Goal: Information Seeking & Learning: Learn about a topic

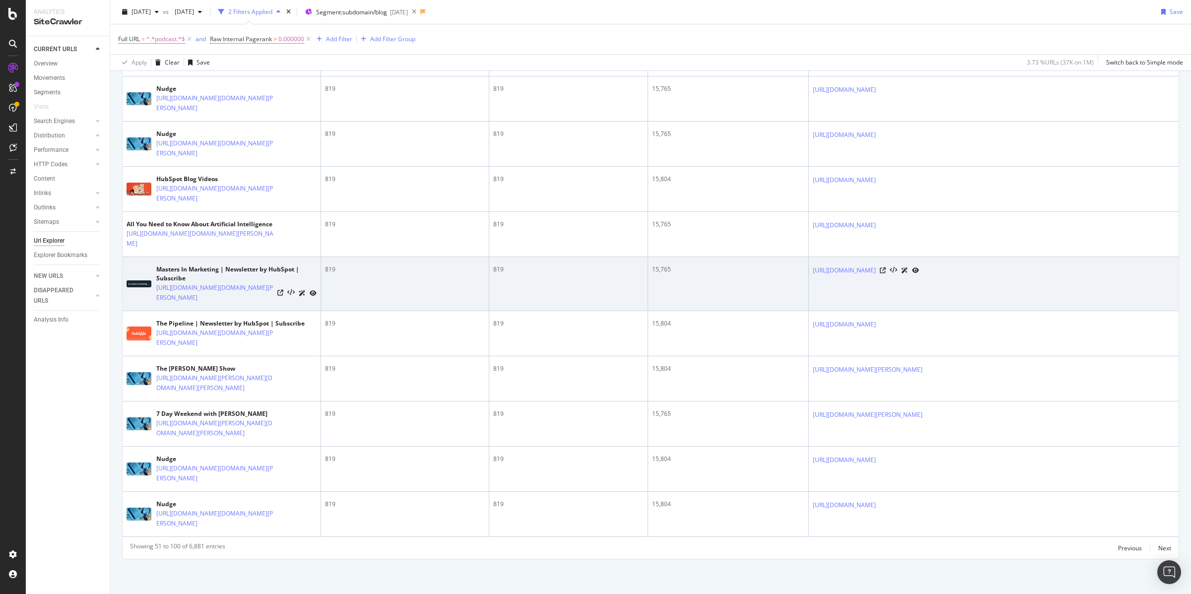
scroll to position [3186, 0]
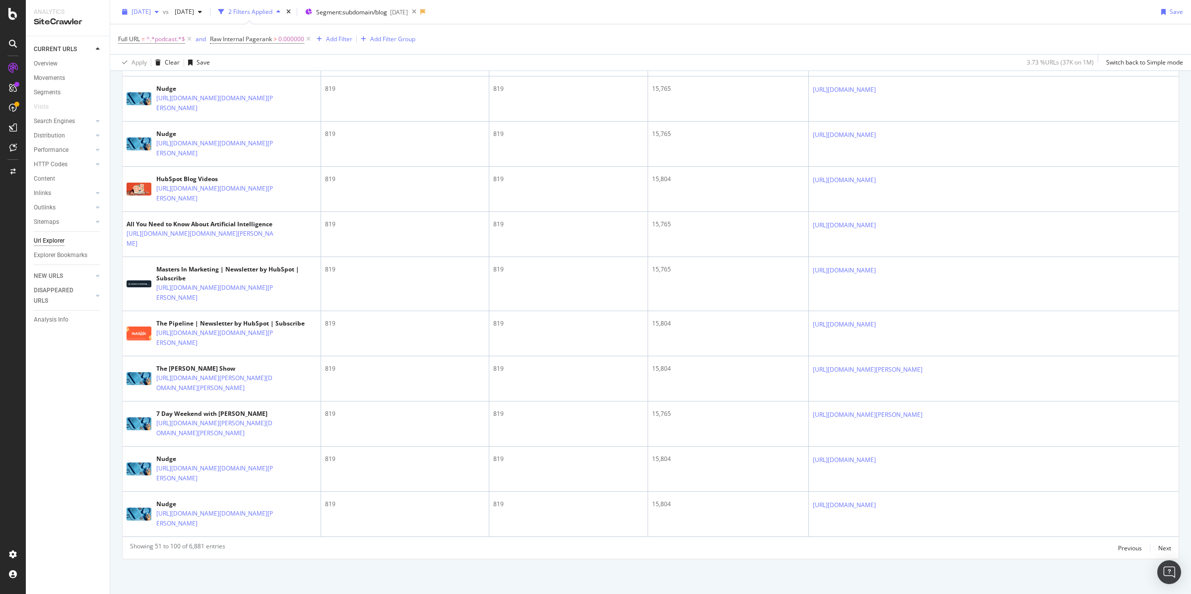
click at [148, 14] on span "[DATE]" at bounding box center [141, 11] width 19 height 8
click at [168, 50] on div "[DATE]" at bounding box center [159, 50] width 53 height 9
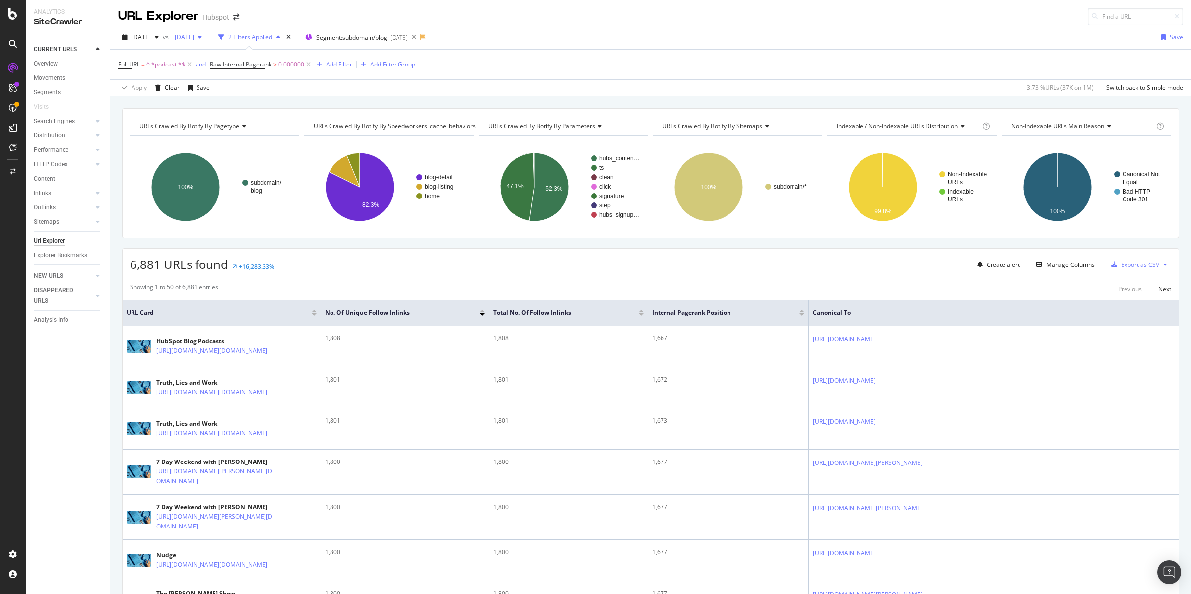
click at [194, 38] on span "[DATE]" at bounding box center [182, 37] width 23 height 8
click at [224, 84] on div "[DATE]" at bounding box center [216, 88] width 53 height 9
click at [168, 60] on span "^.*podcast.*$" at bounding box center [165, 65] width 39 height 14
click at [155, 105] on input "podcast" at bounding box center [174, 106] width 94 height 16
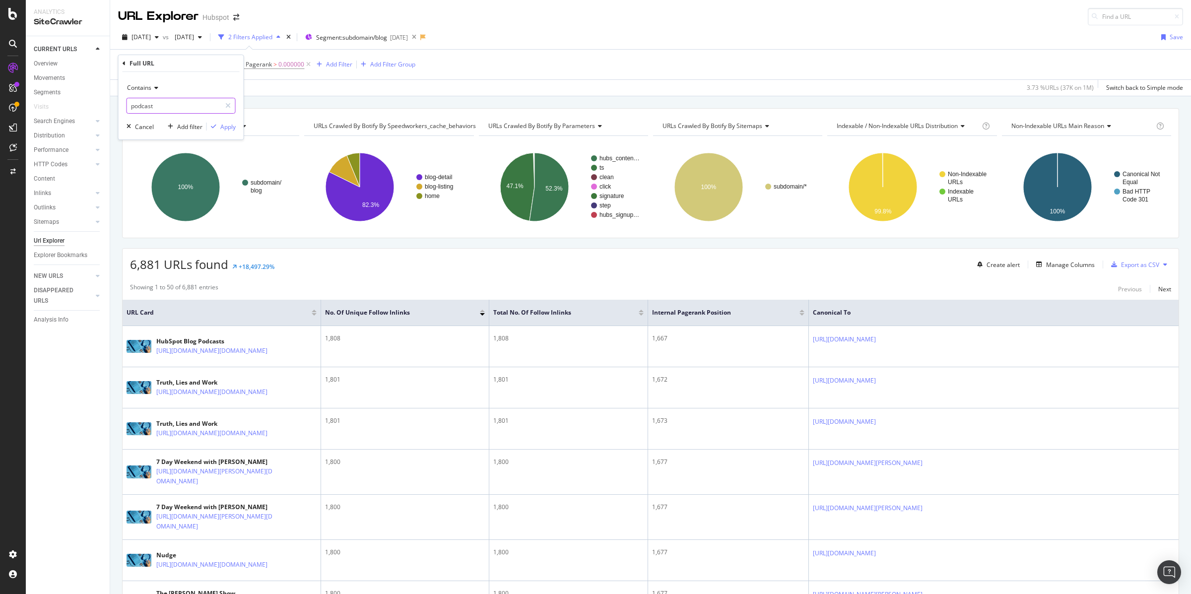
click at [155, 105] on input "podcast" at bounding box center [174, 106] width 94 height 16
type input "small-business"
click at [225, 128] on div "Apply" at bounding box center [227, 127] width 15 height 8
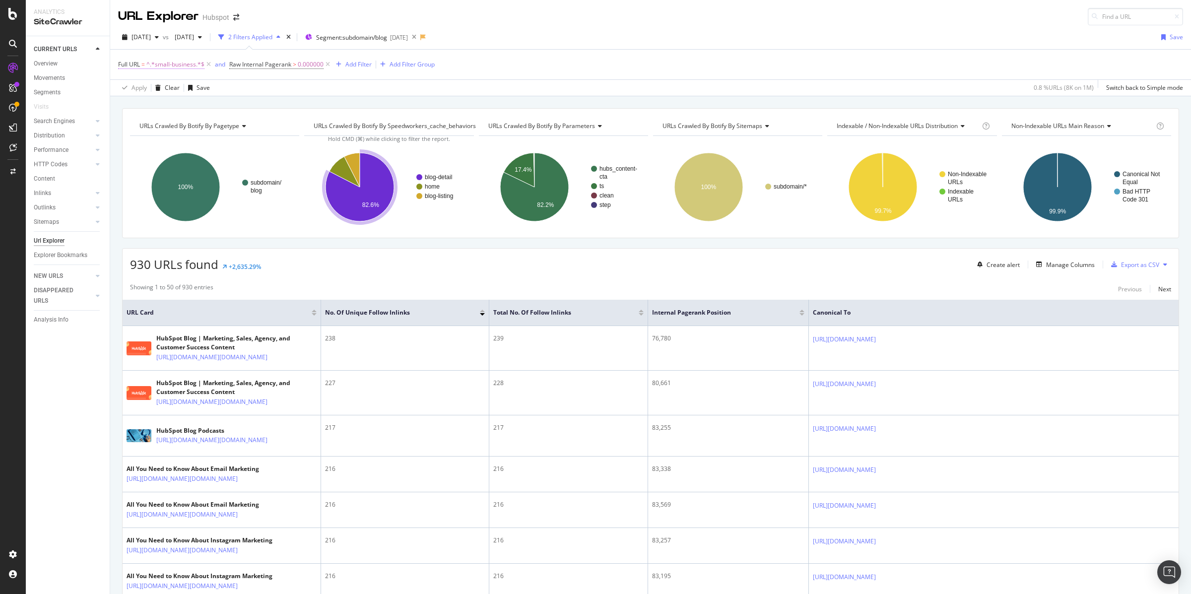
click at [175, 65] on span "^.*small-business.*$" at bounding box center [175, 65] width 58 height 14
click at [165, 104] on input "small-business" at bounding box center [174, 106] width 94 height 16
paste input "website/html-projects-for-beginner"
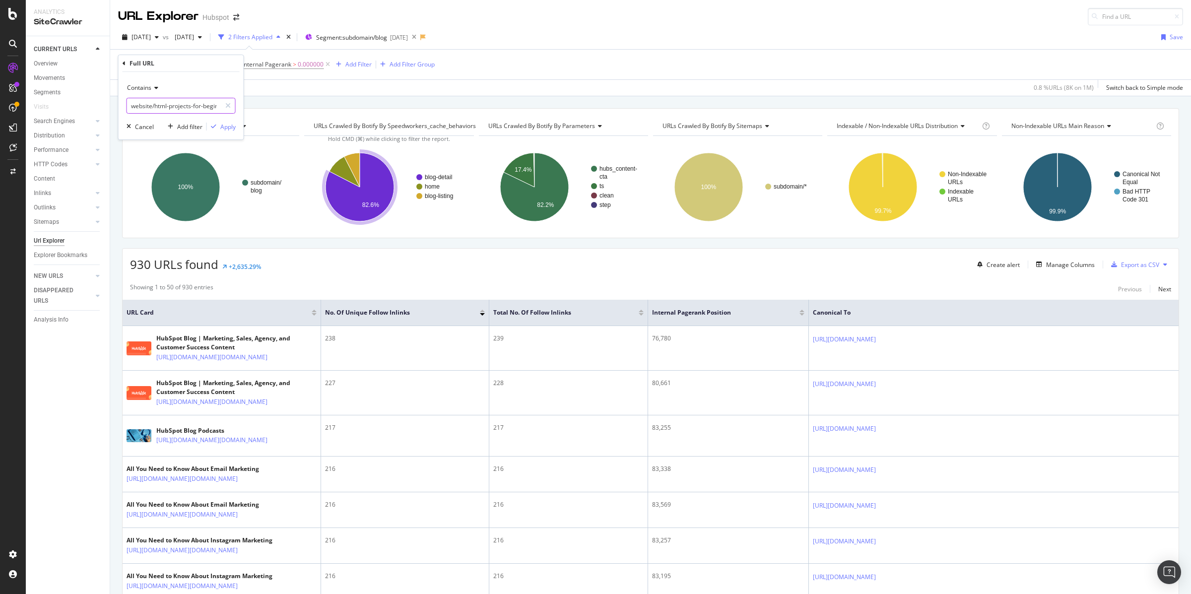
scroll to position [0, 14]
type input "website/html-projects-for-beginners"
click at [230, 126] on div "Apply" at bounding box center [227, 127] width 15 height 8
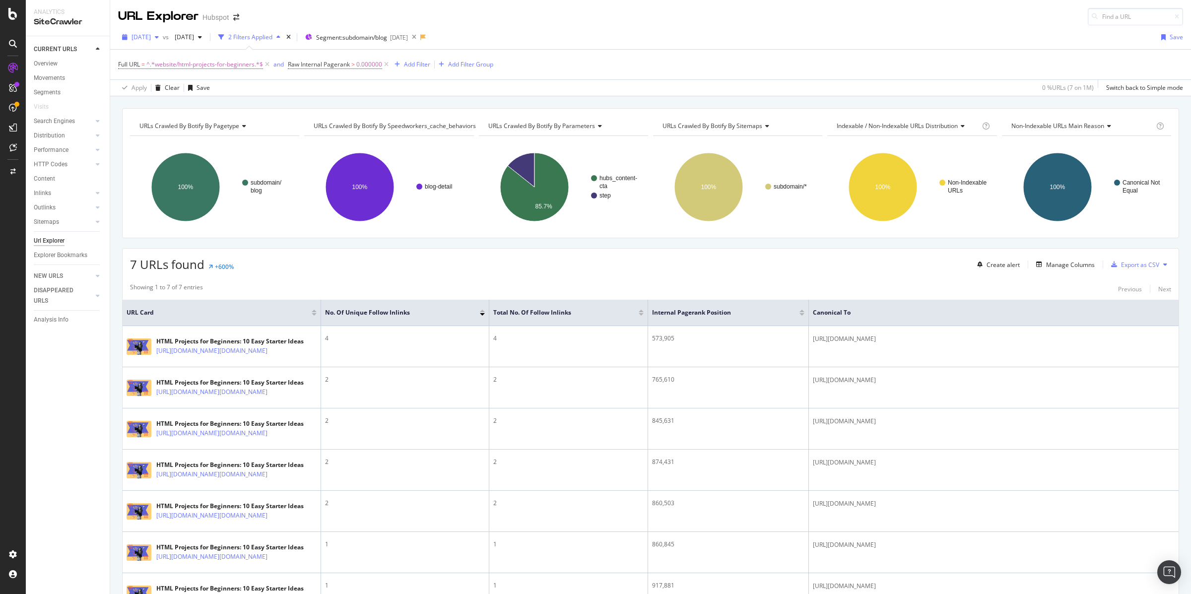
click at [151, 36] on span "[DATE]" at bounding box center [141, 37] width 19 height 8
click at [194, 36] on span "[DATE]" at bounding box center [182, 37] width 23 height 8
click at [151, 37] on span "[DATE]" at bounding box center [141, 37] width 19 height 8
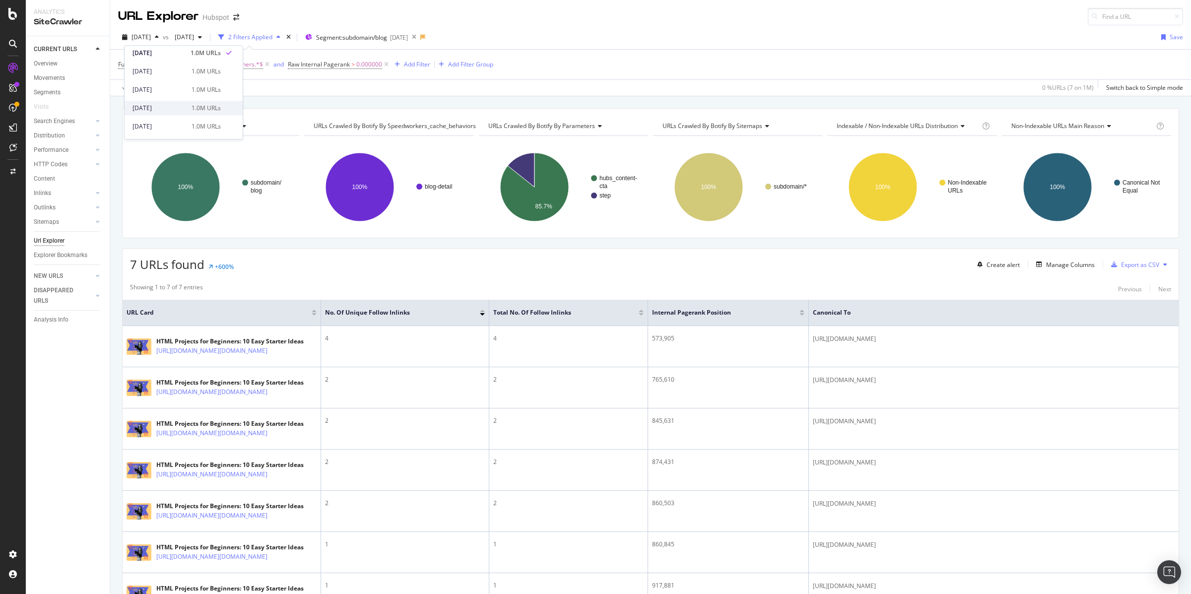
click at [161, 106] on div "[DATE]" at bounding box center [159, 108] width 53 height 9
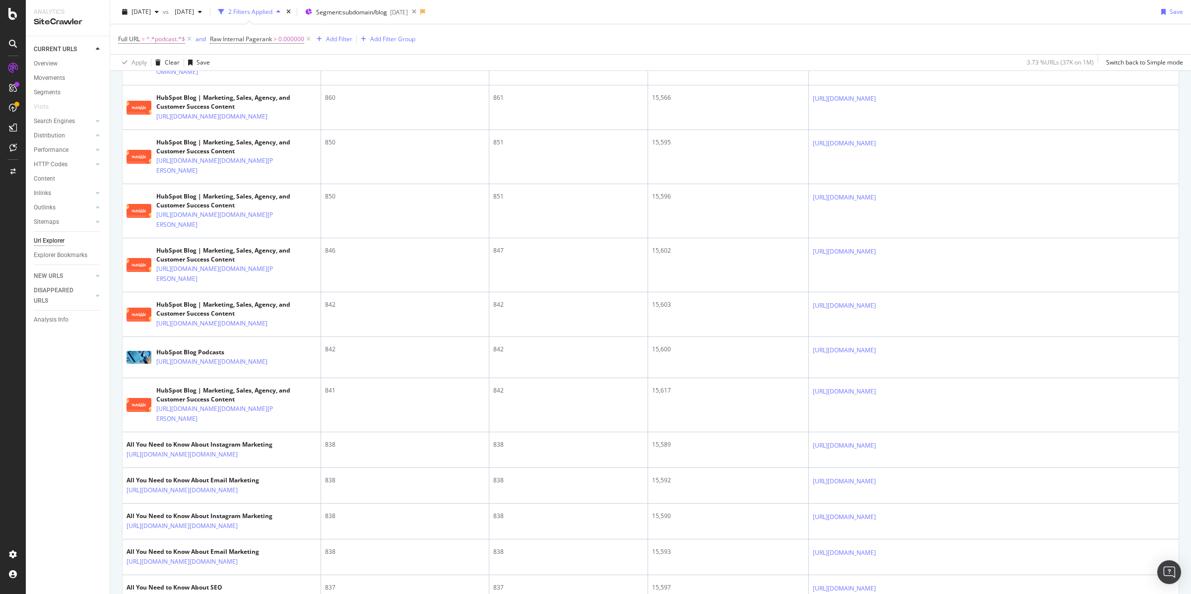
scroll to position [1585, 0]
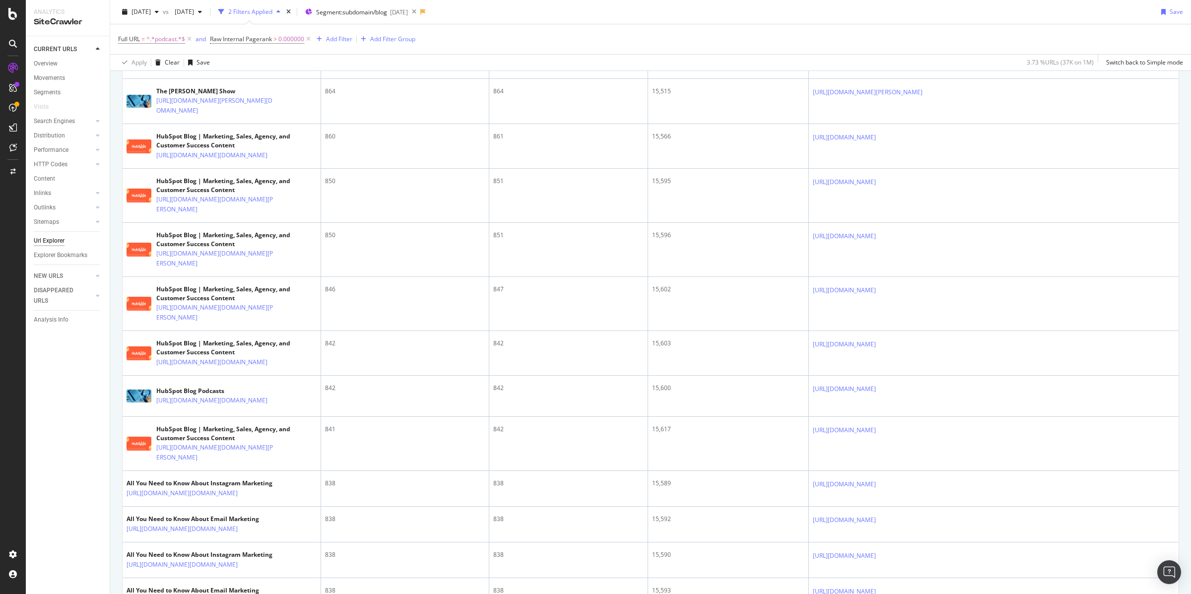
drag, startPoint x: 153, startPoint y: 280, endPoint x: 190, endPoint y: 309, distance: 46.3
copy div "Truth, Lies and Work [URL][DOMAIN_NAME]"
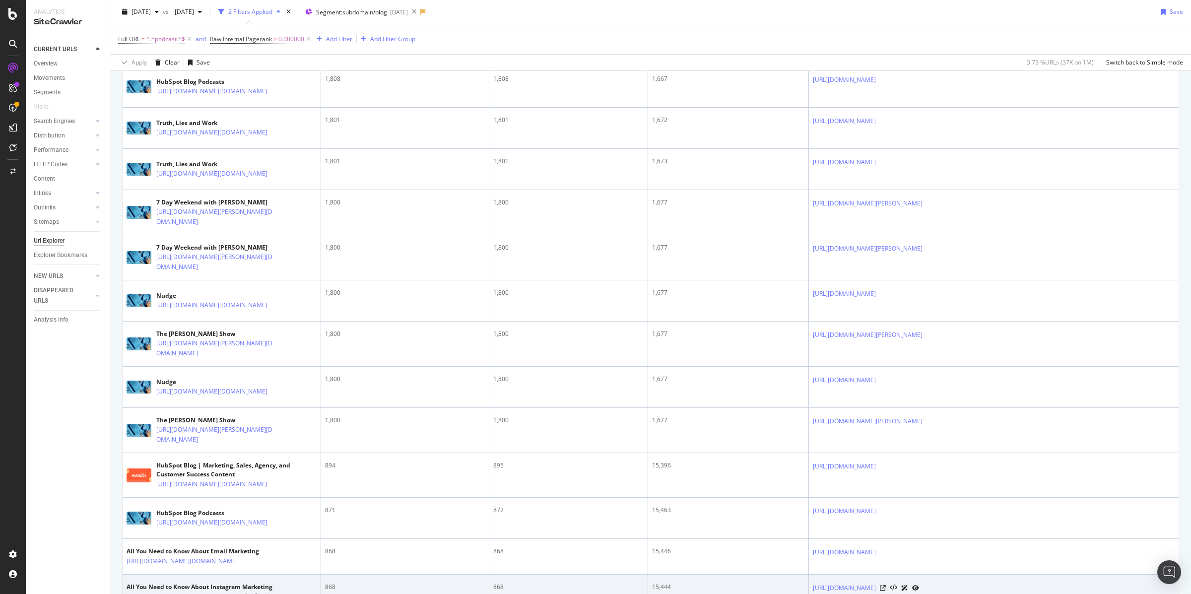
scroll to position [0, 0]
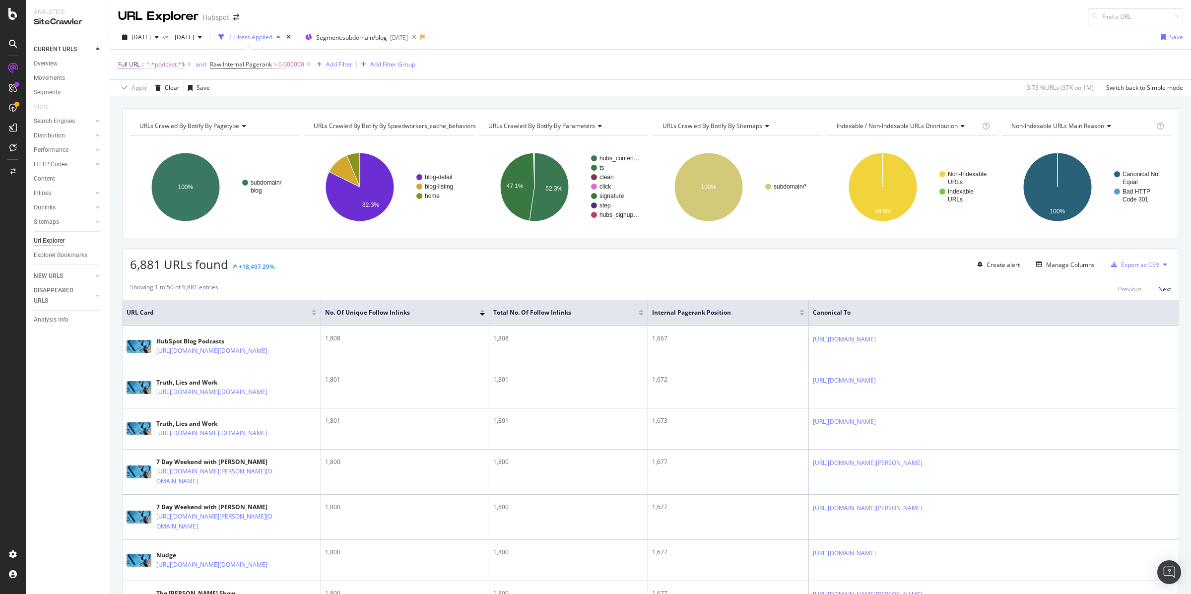
click at [168, 64] on span "^.*podcast.*$" at bounding box center [165, 65] width 39 height 14
click at [165, 108] on input "podcast" at bounding box center [174, 106] width 94 height 16
paste input "main image Truth, Lies and Work [URL][DOMAIN_NAME]"
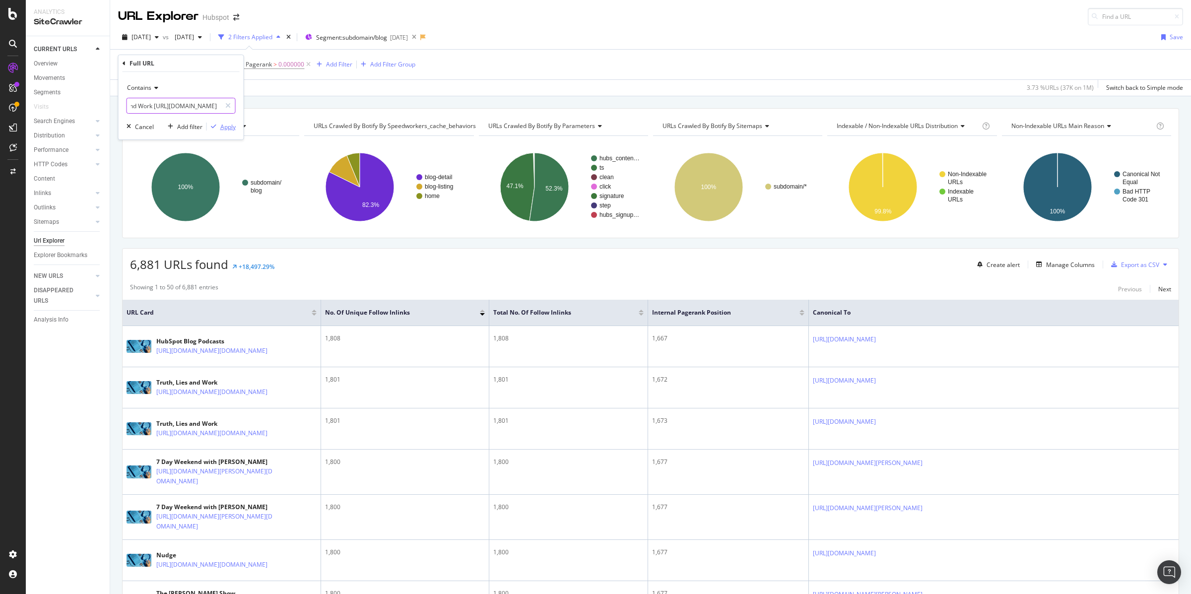
type input "main image Truth, Lies and Work [URL][DOMAIN_NAME]"
click at [224, 128] on div "Apply" at bounding box center [227, 127] width 15 height 8
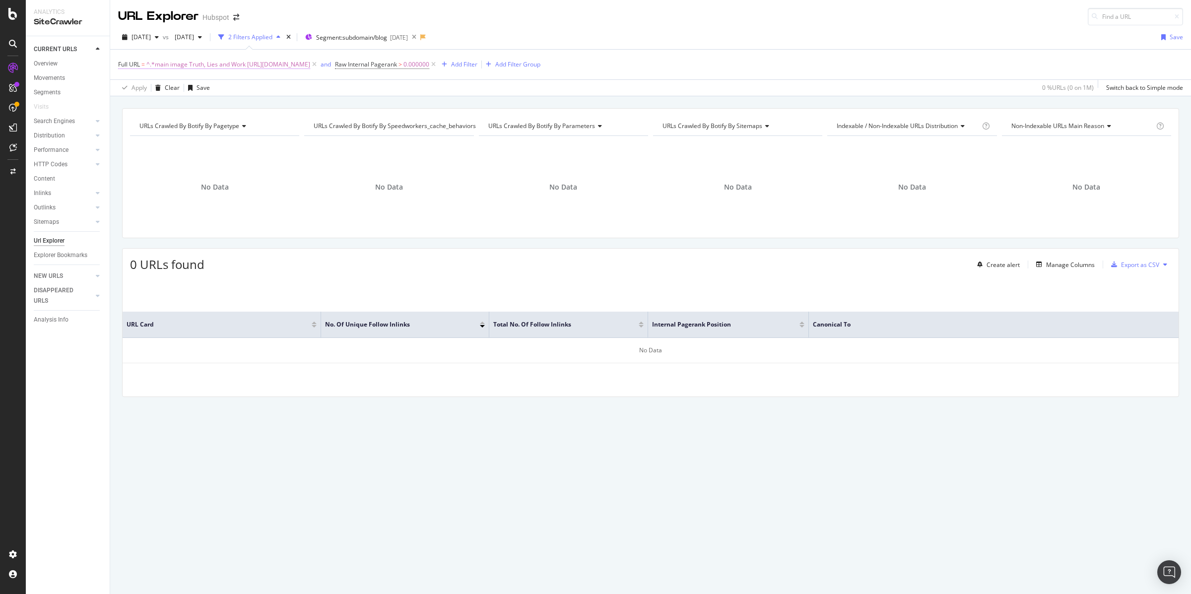
click at [236, 61] on span "^.*main image Truth, Lies and Work [URL][DOMAIN_NAME]" at bounding box center [228, 65] width 164 height 14
click at [226, 105] on icon at bounding box center [227, 105] width 5 height 7
click at [181, 104] on input "text" at bounding box center [181, 106] width 108 height 16
paste input "main image Truth, Lies and Work [URL][DOMAIN_NAME]"
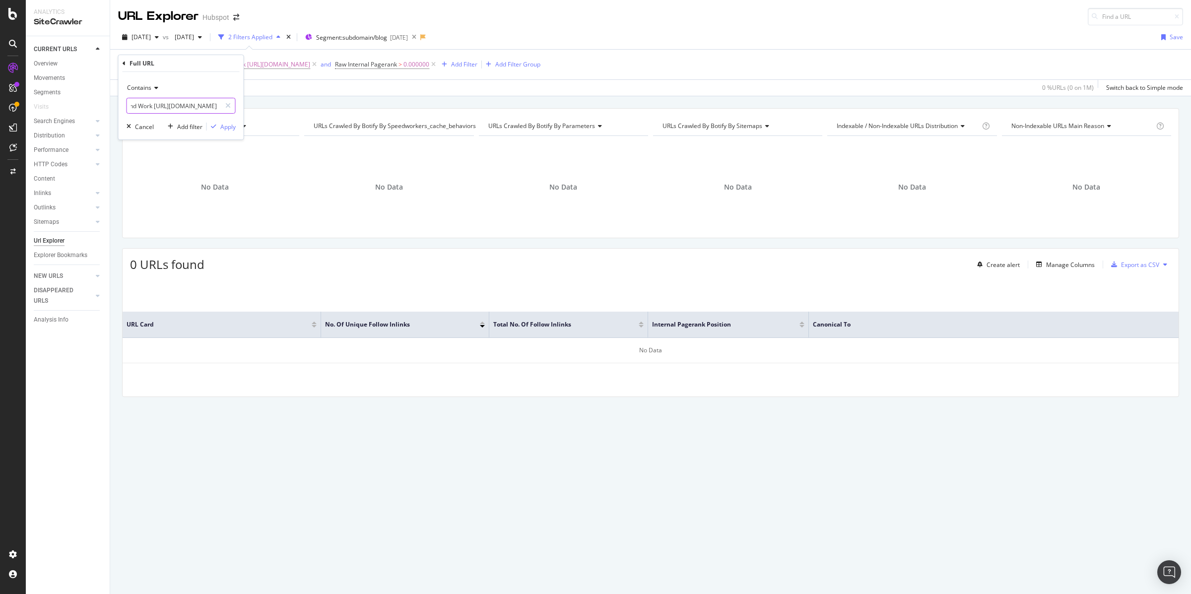
click at [186, 105] on input "main image Truth, Lies and Work [URL][DOMAIN_NAME]" at bounding box center [174, 106] width 94 height 16
drag, startPoint x: 195, startPoint y: 105, endPoint x: 136, endPoint y: 101, distance: 58.2
click at [127, 101] on input "main image Truth, Lies and Work [URL][DOMAIN_NAME]" at bounding box center [174, 106] width 94 height 16
click at [202, 105] on input "main image Truth, Lies and Work [URL][DOMAIN_NAME]" at bounding box center [174, 106] width 94 height 16
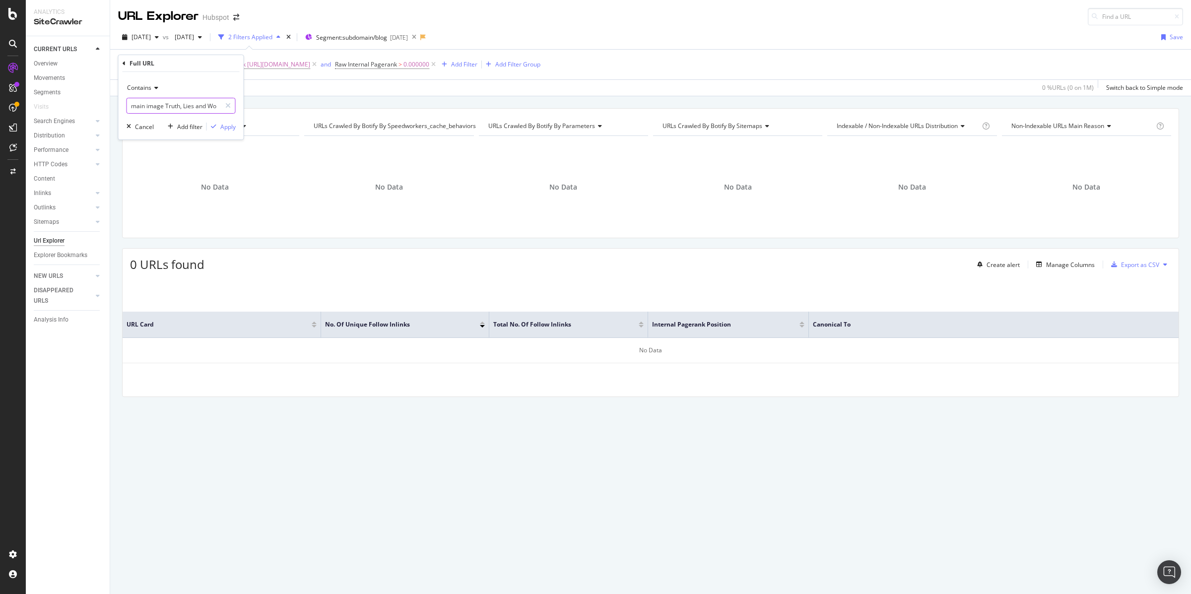
drag, startPoint x: 210, startPoint y: 107, endPoint x: 134, endPoint y: 105, distance: 76.5
click at [134, 105] on input "main image Truth, Lies and Work [URL][DOMAIN_NAME]" at bounding box center [174, 106] width 94 height 16
drag, startPoint x: 162, startPoint y: 106, endPoint x: 120, endPoint y: 106, distance: 42.2
click at [103, 106] on body "Analytics SiteCrawler CURRENT URLS Overview Movements Segments Visits Search En…" at bounding box center [595, 297] width 1191 height 594
click at [170, 105] on input "Work [URL][DOMAIN_NAME]" at bounding box center [174, 106] width 94 height 16
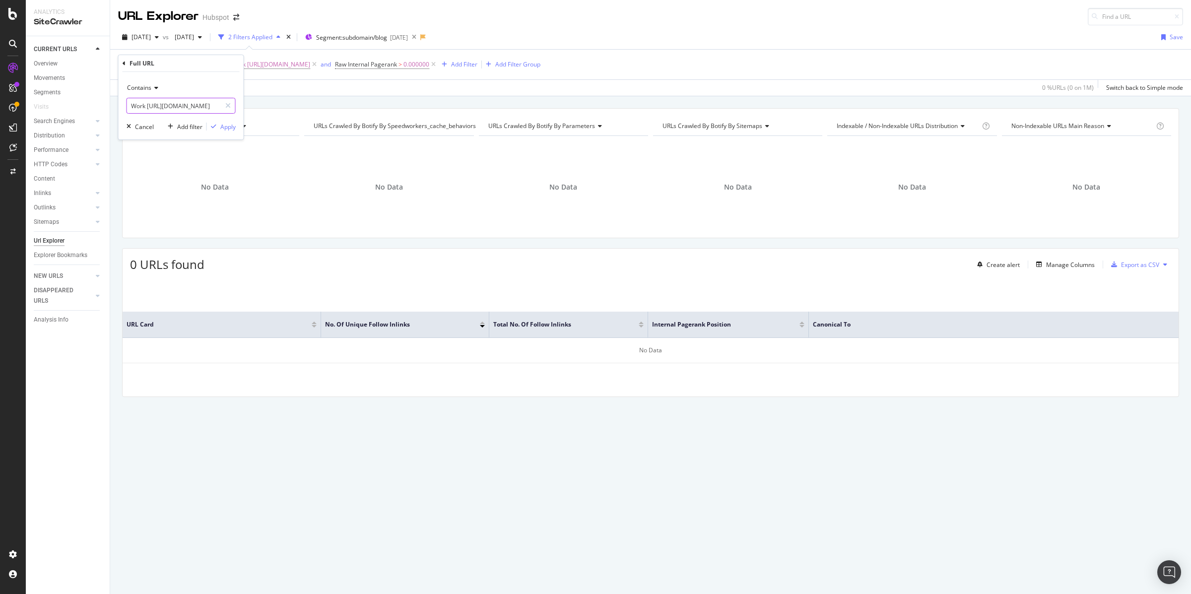
drag, startPoint x: 181, startPoint y: 106, endPoint x: 129, endPoint y: 105, distance: 52.6
click at [129, 105] on input "Work [URL][DOMAIN_NAME]" at bounding box center [174, 106] width 94 height 16
type input "[DOMAIN_NAME][URL]"
click at [226, 126] on div "Apply" at bounding box center [227, 127] width 15 height 8
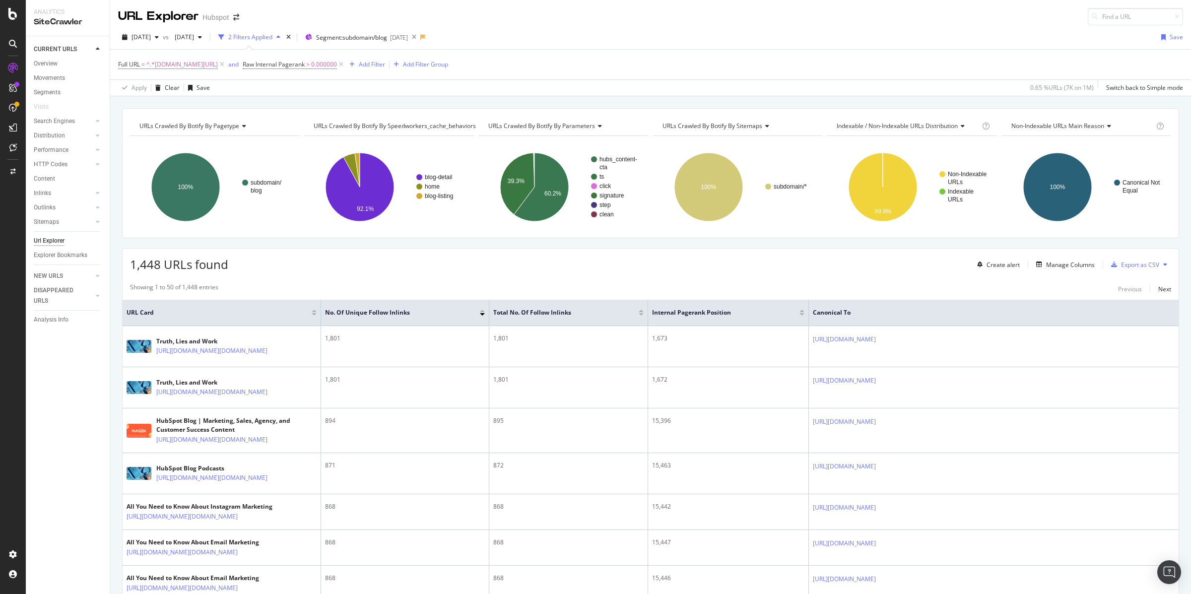
click at [208, 286] on div "Showing 1 to 50 of 1,448 entries" at bounding box center [174, 289] width 88 height 12
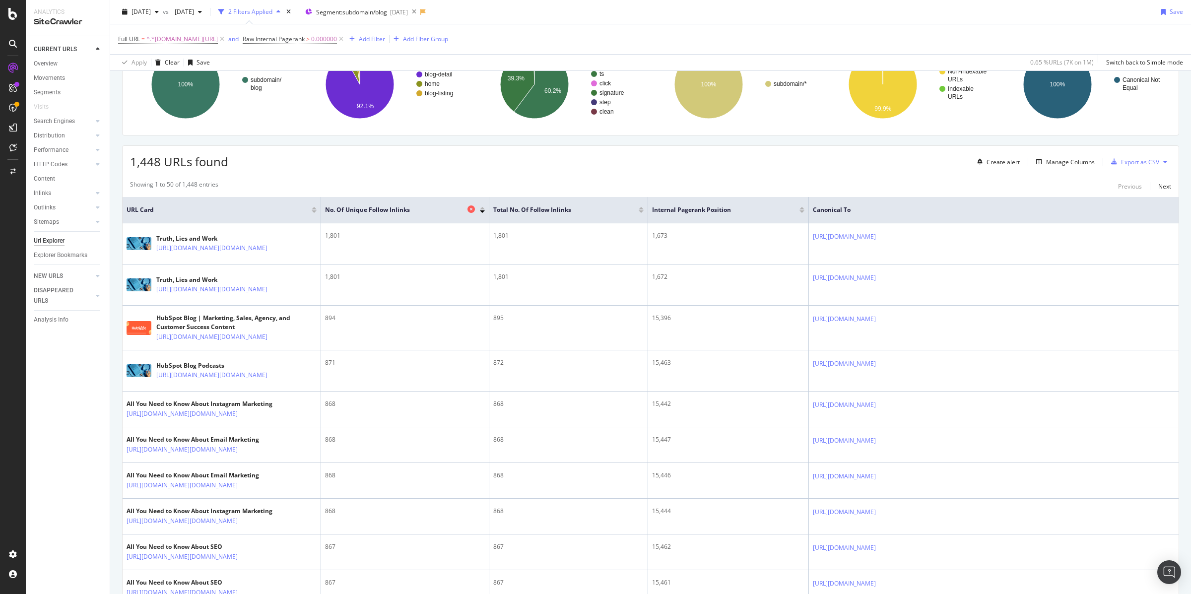
scroll to position [140, 0]
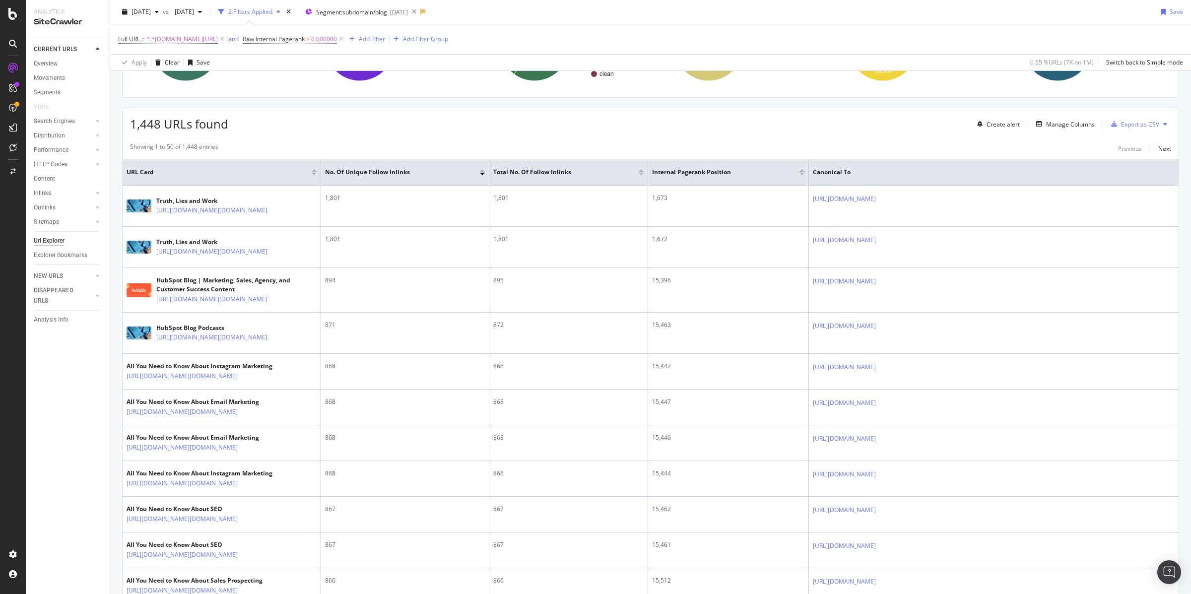
click at [187, 144] on div "Showing 1 to 50 of 1,448 entries" at bounding box center [174, 148] width 88 height 12
click at [197, 146] on div "Showing 1 to 50 of 1,448 entries" at bounding box center [174, 148] width 88 height 12
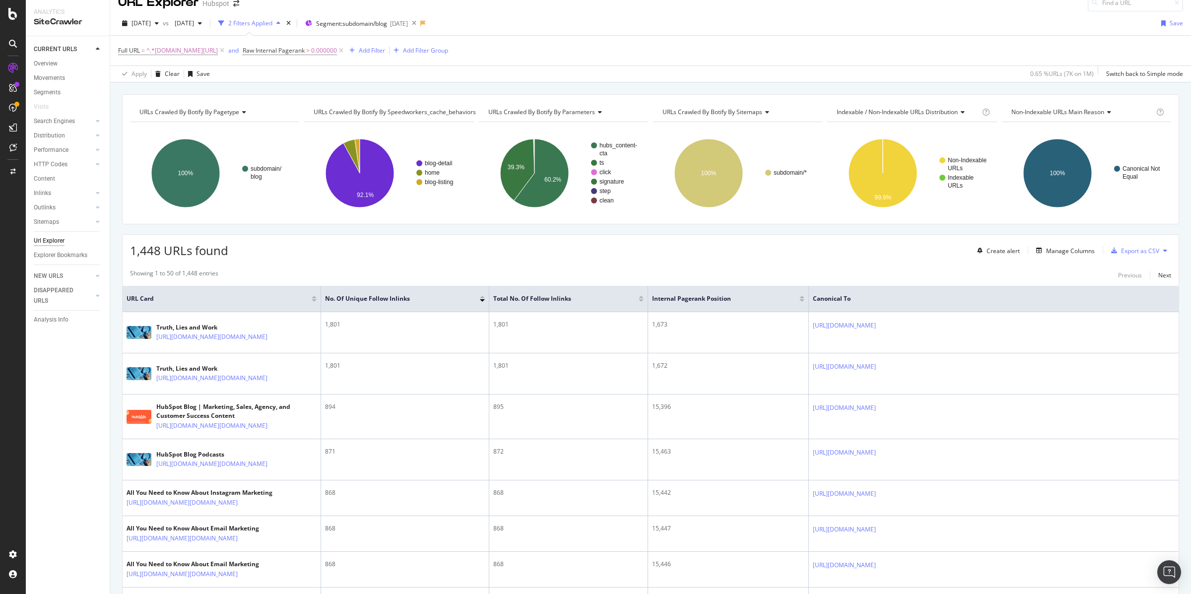
scroll to position [0, 0]
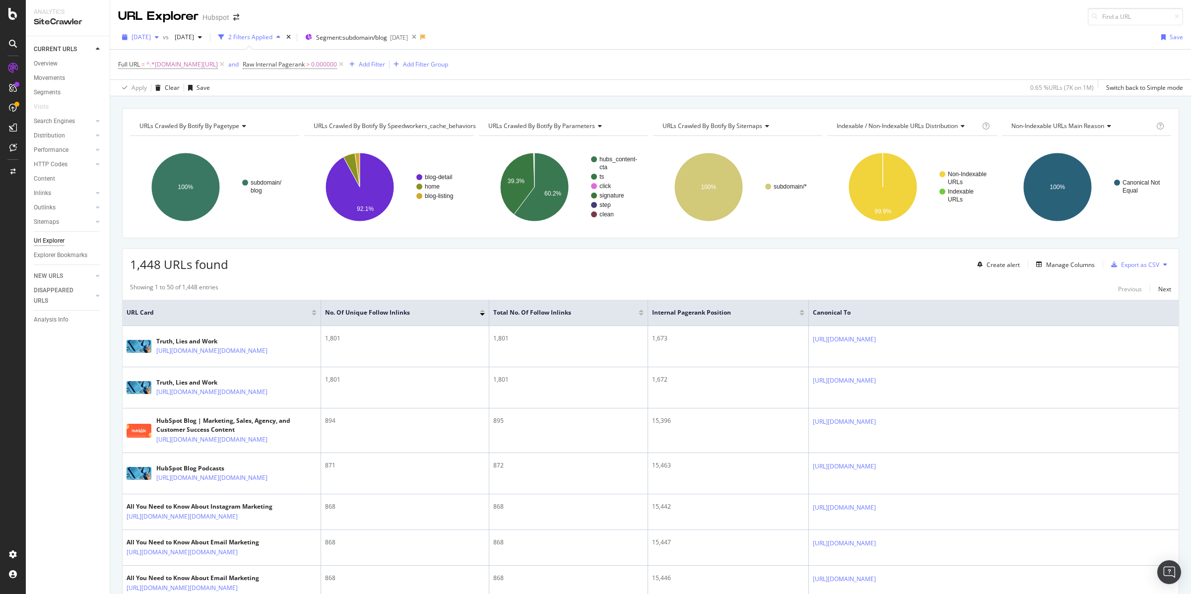
click at [151, 37] on span "[DATE]" at bounding box center [141, 37] width 19 height 8
click at [194, 36] on span "[DATE]" at bounding box center [182, 37] width 23 height 8
click at [151, 37] on span "[DATE]" at bounding box center [141, 37] width 19 height 8
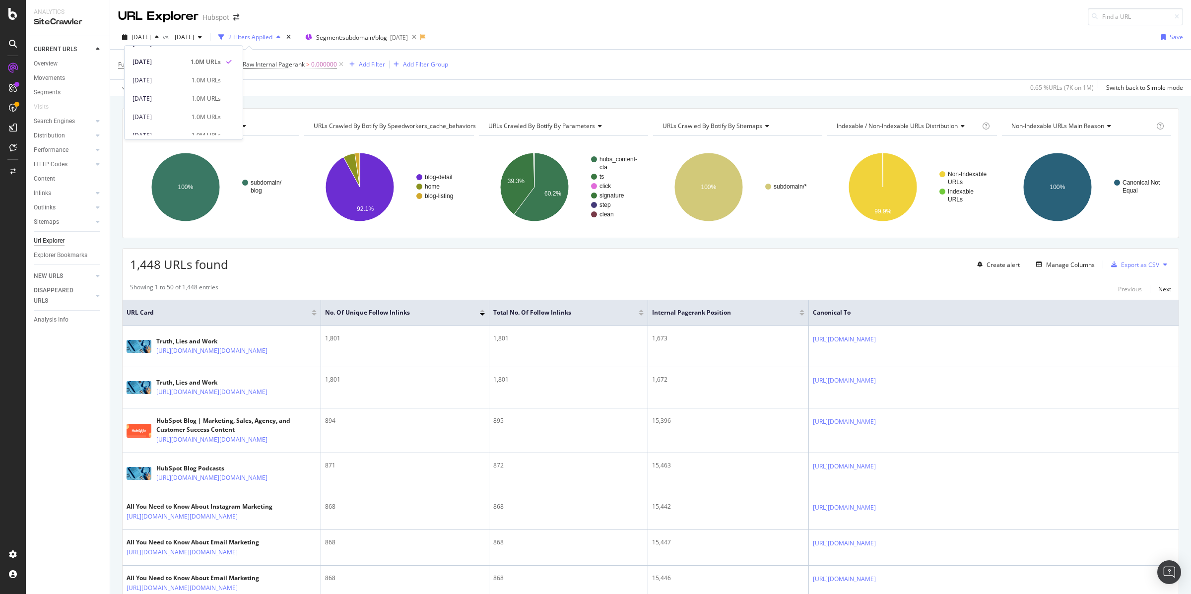
scroll to position [97, 0]
click at [169, 103] on div "[DATE]" at bounding box center [159, 104] width 53 height 9
click at [218, 66] on span "^.*[DOMAIN_NAME][URL]" at bounding box center [181, 65] width 71 height 14
click at [202, 107] on input "[DOMAIN_NAME][URL]" at bounding box center [174, 106] width 94 height 16
click at [203, 107] on input "[DOMAIN_NAME][URL]" at bounding box center [174, 106] width 94 height 16
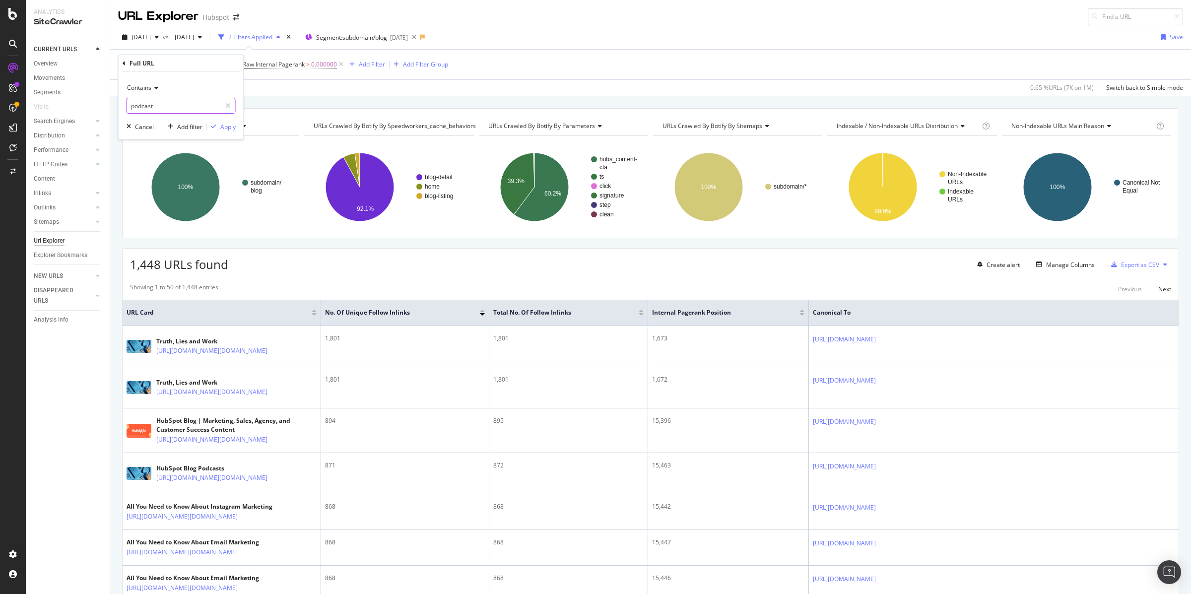
type input "podcast"
click at [234, 127] on div "Apply" at bounding box center [227, 127] width 15 height 8
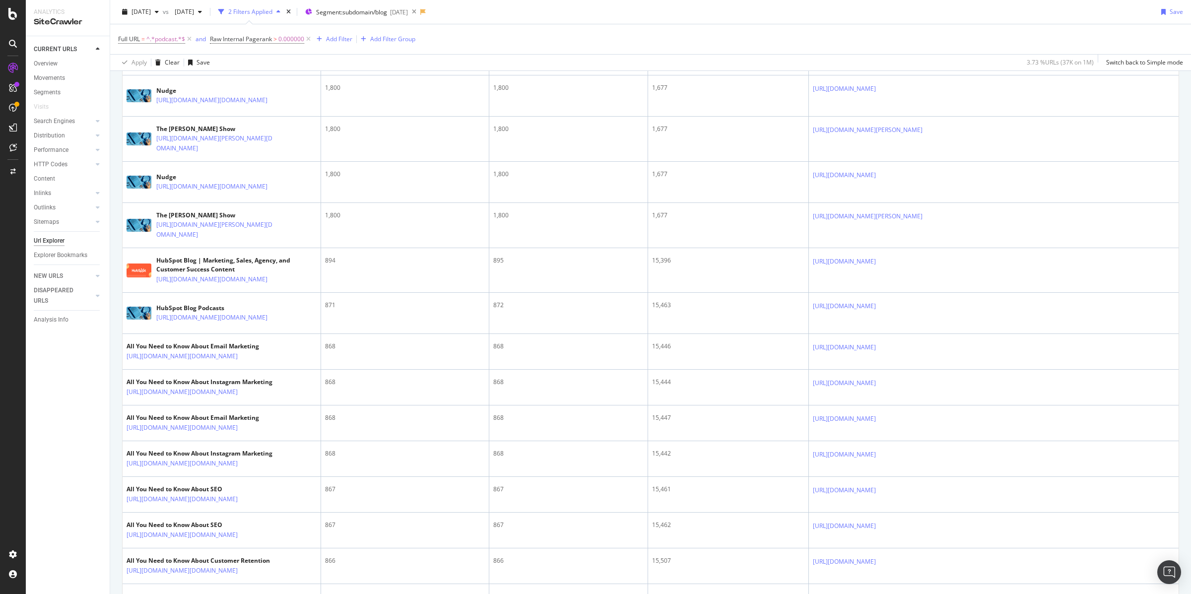
scroll to position [456, 0]
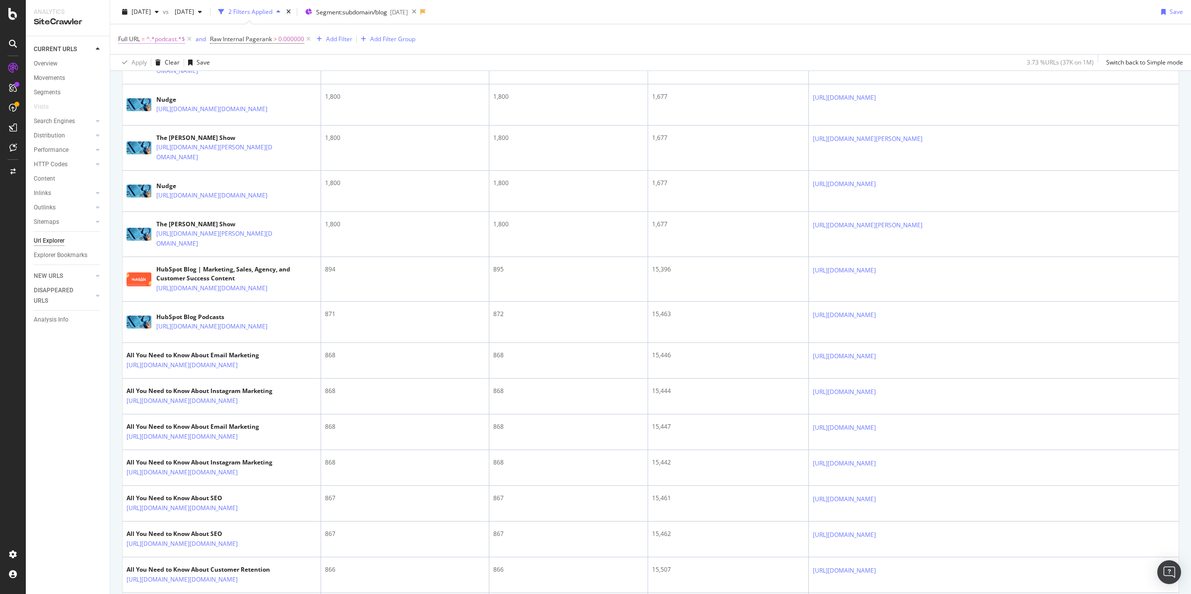
click at [167, 39] on span "^.*podcast.*$" at bounding box center [165, 39] width 39 height 14
click at [164, 80] on input "podcast" at bounding box center [174, 80] width 94 height 16
paste input "[URL][DOMAIN_NAME]"
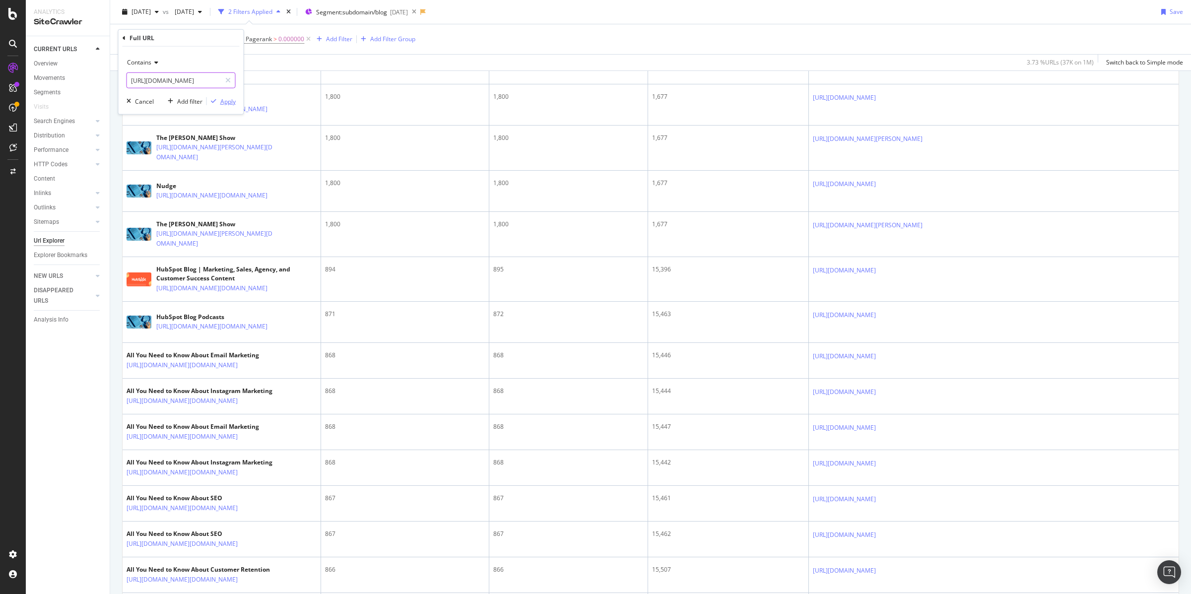
type input "[URL][DOMAIN_NAME]"
click at [229, 102] on div "Apply" at bounding box center [227, 101] width 15 height 8
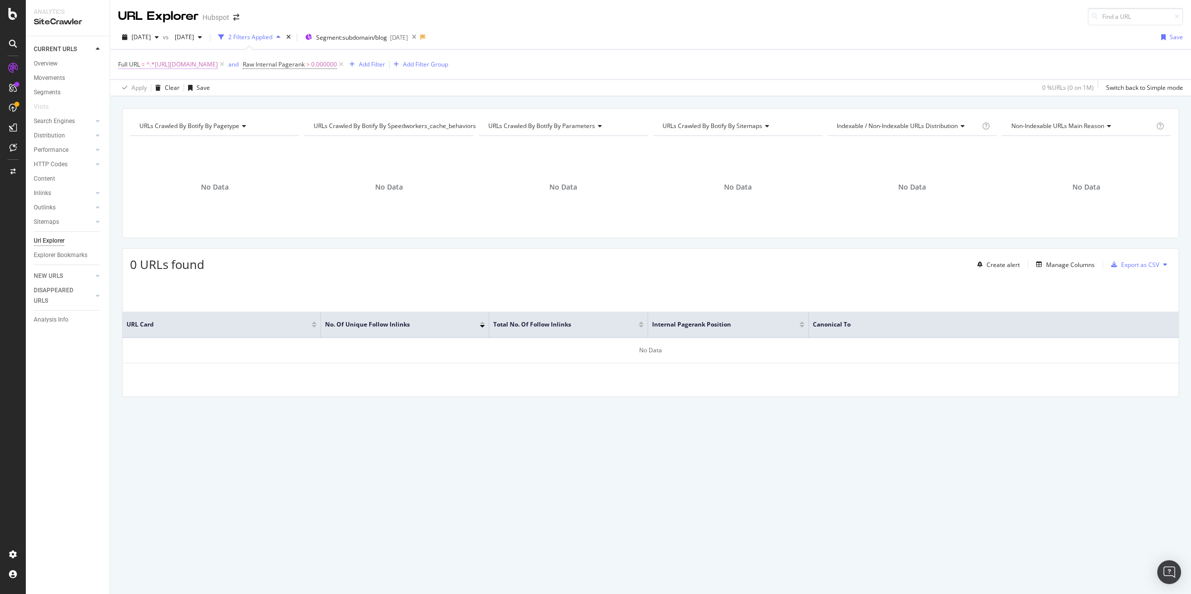
click at [192, 64] on span "^.*[URL][DOMAIN_NAME]" at bounding box center [181, 65] width 71 height 14
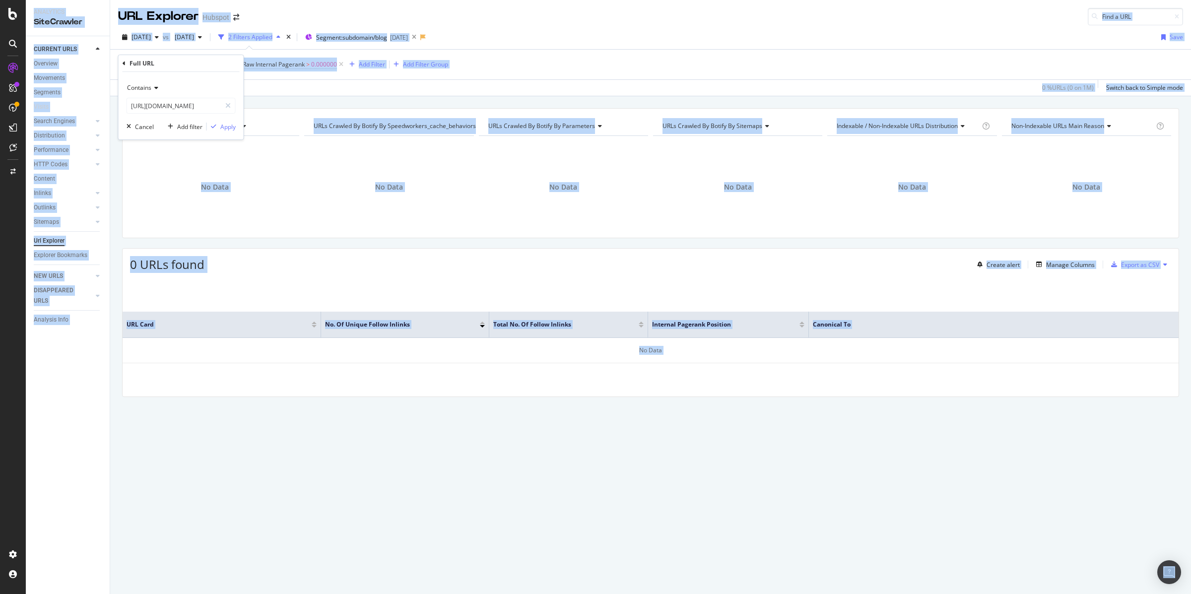
click at [192, 64] on div "Full URL" at bounding box center [181, 63] width 117 height 17
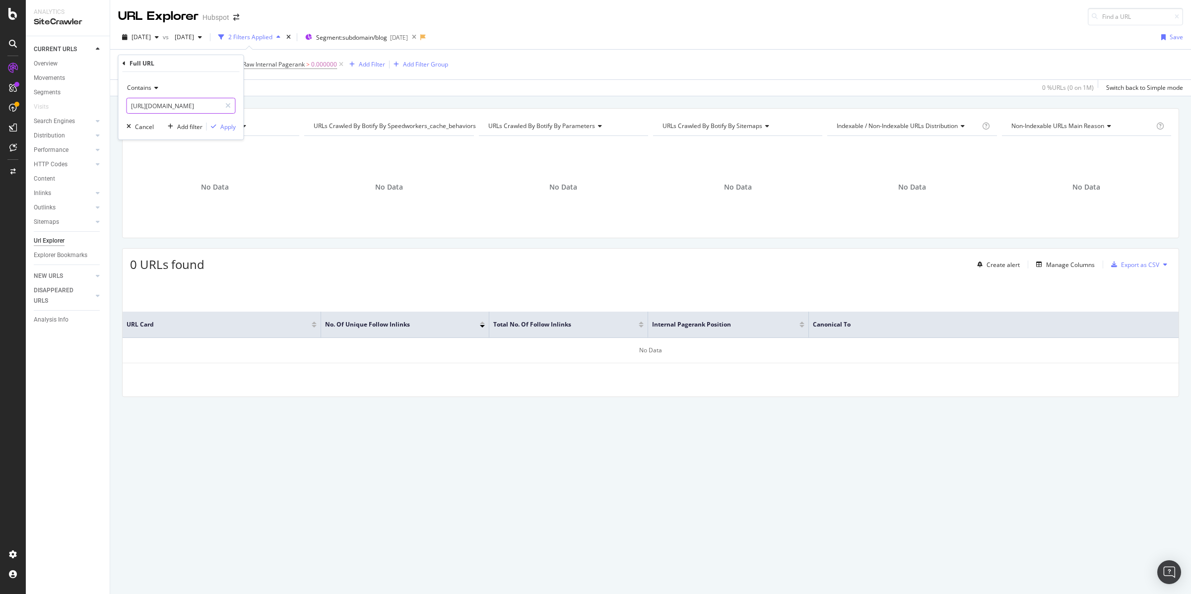
click at [177, 113] on input "[URL][DOMAIN_NAME]" at bounding box center [174, 106] width 94 height 16
click at [181, 108] on input "[URL][DOMAIN_NAME]" at bounding box center [174, 106] width 94 height 16
paste input "/podcasts/marketing-against-the-grain"
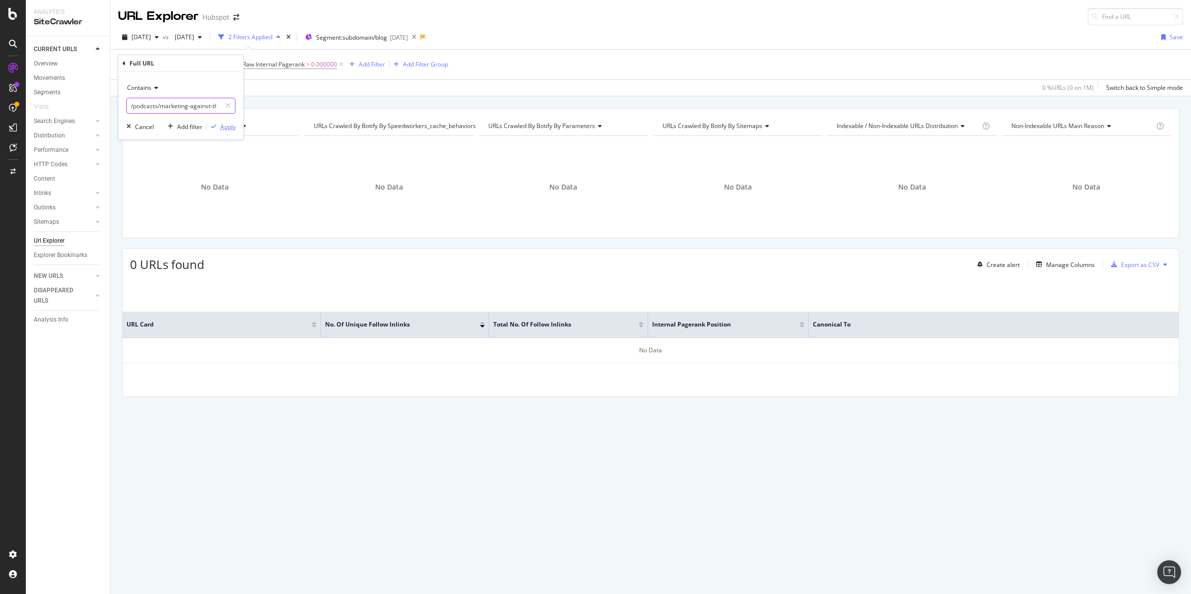
scroll to position [0, 21]
type input "/podcasts/marketing-against-the-grain"
click at [230, 126] on div "Apply" at bounding box center [227, 127] width 15 height 8
drag, startPoint x: 207, startPoint y: 37, endPoint x: 153, endPoint y: 37, distance: 54.1
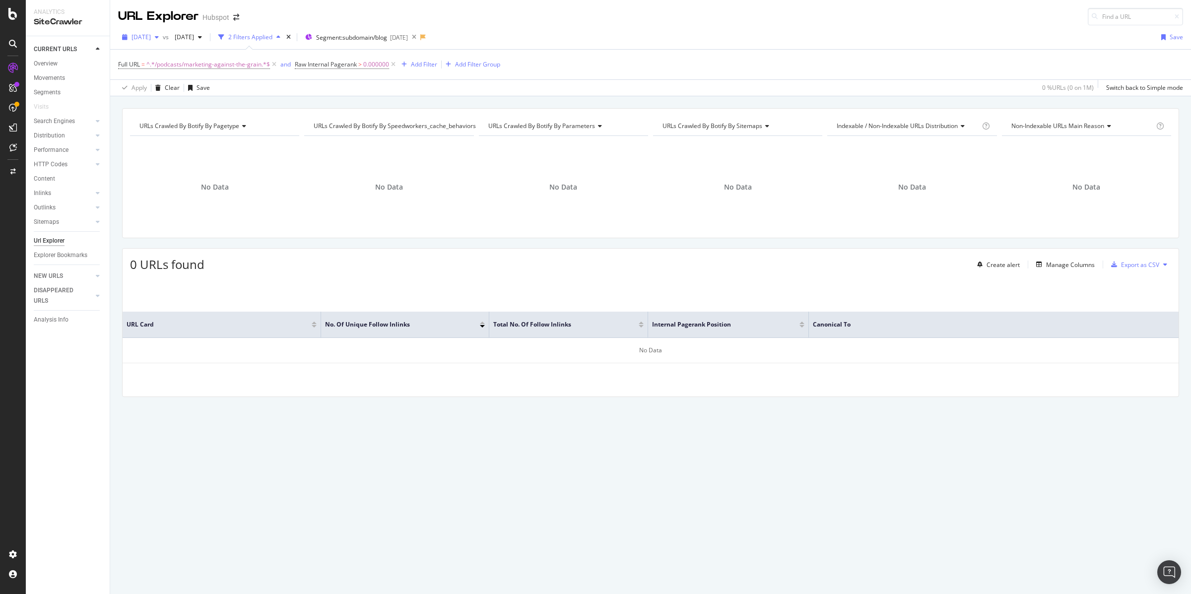
click at [153, 37] on div "[DATE] vs [DATE]" at bounding box center [162, 37] width 88 height 16
click at [151, 37] on span "[DATE]" at bounding box center [141, 37] width 19 height 8
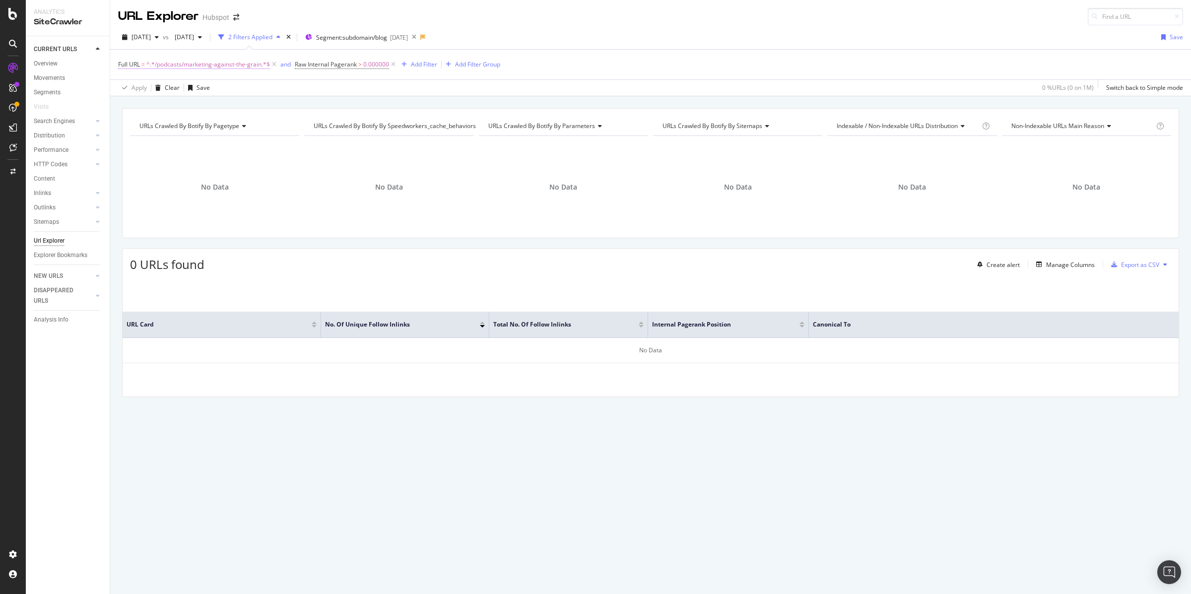
click at [224, 63] on span "^.*/podcasts/marketing-against-the-grain.*$" at bounding box center [208, 65] width 124 height 14
drag, startPoint x: 197, startPoint y: 107, endPoint x: 237, endPoint y: 103, distance: 40.4
click at [237, 103] on div "Contains /podcasts/marketing-against-the-grain Cancel Add filter Apply" at bounding box center [181, 106] width 125 height 68
click at [170, 104] on input "/podcasts/marketing-against-the-grain" at bounding box center [174, 106] width 94 height 16
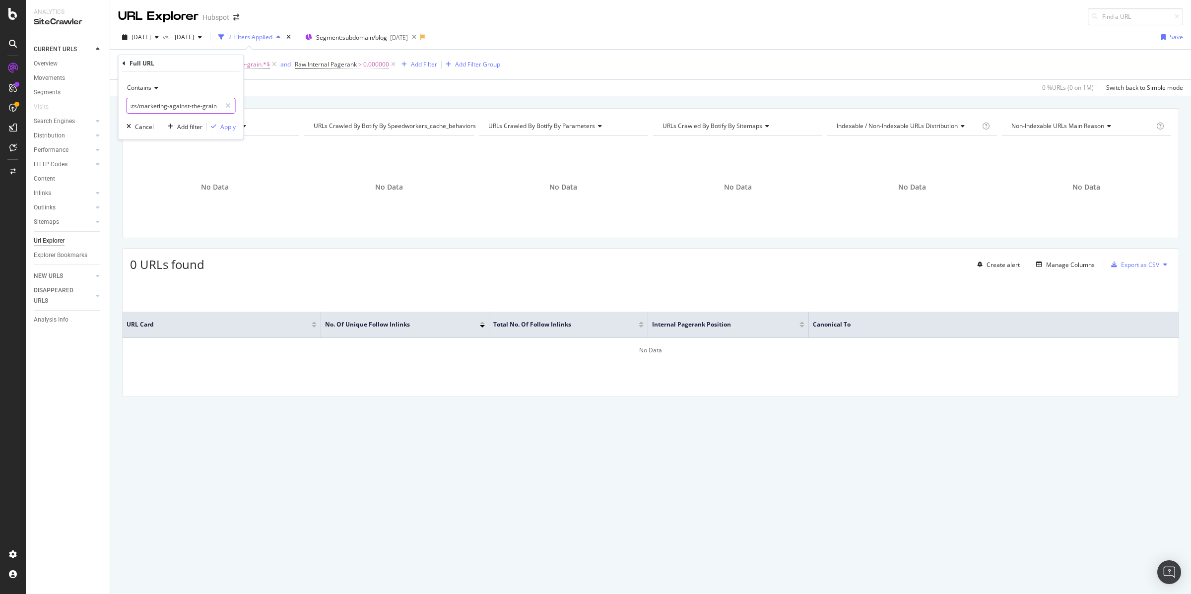
scroll to position [0, 0]
drag, startPoint x: 139, startPoint y: 104, endPoint x: 104, endPoint y: 109, distance: 35.0
click at [103, 109] on body "Analytics SiteCrawler CURRENT URLS Overview Movements Segments Visits Search En…" at bounding box center [595, 297] width 1191 height 594
click at [173, 106] on input "/podcasts/" at bounding box center [174, 106] width 94 height 16
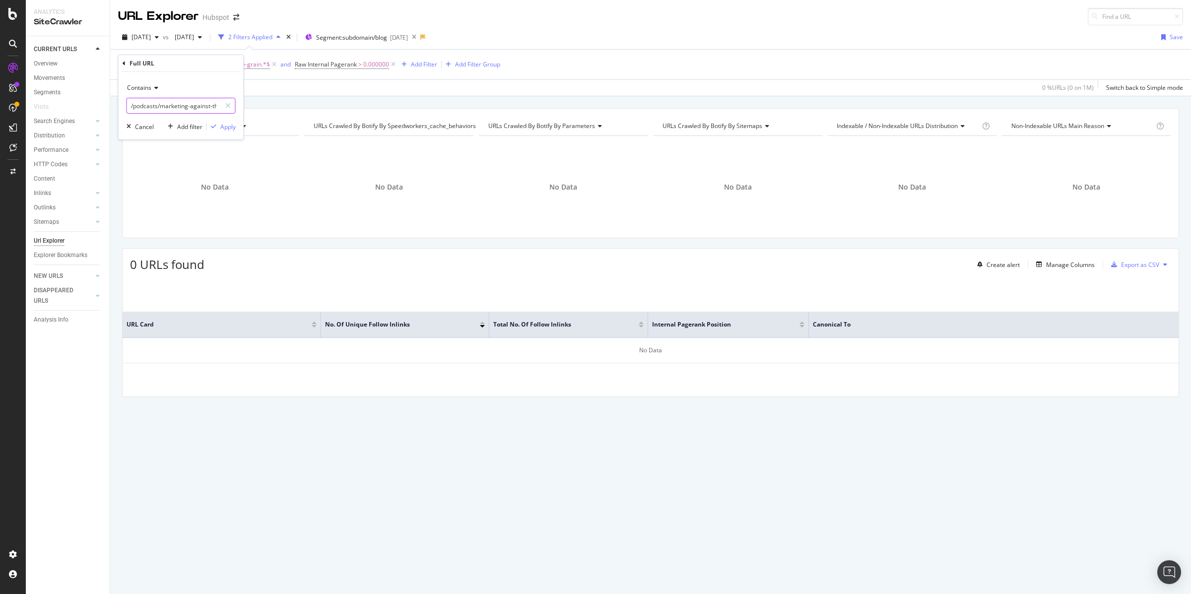
click at [169, 106] on input "/podcasts/marketing-against-the-grain" at bounding box center [174, 106] width 94 height 16
drag, startPoint x: 147, startPoint y: 107, endPoint x: 130, endPoint y: 106, distance: 16.9
click at [130, 106] on input "/podcasts/marketing-against-the-grain" at bounding box center [174, 106] width 94 height 16
type input "marketing-against-the-grain"
click at [230, 127] on div "Apply" at bounding box center [227, 127] width 15 height 8
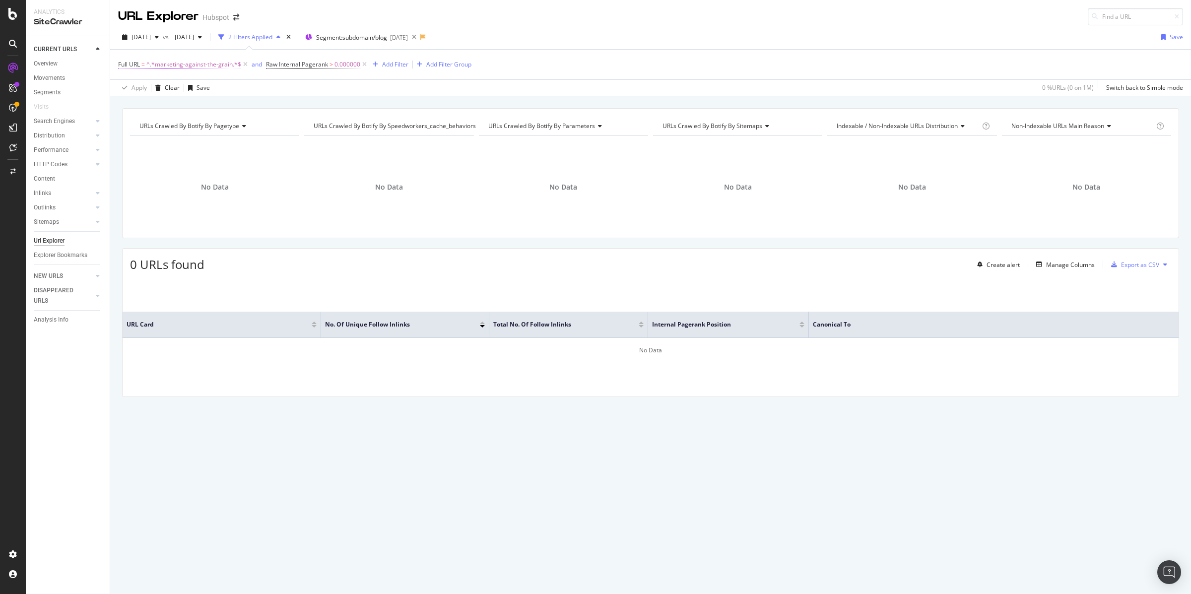
click at [190, 65] on span "^.*marketing-against-the-grain.*$" at bounding box center [193, 65] width 95 height 14
click at [196, 106] on input "marketing-against-the-grain" at bounding box center [174, 106] width 94 height 16
type input "podcasts"
click at [220, 127] on div "Apply" at bounding box center [227, 127] width 15 height 8
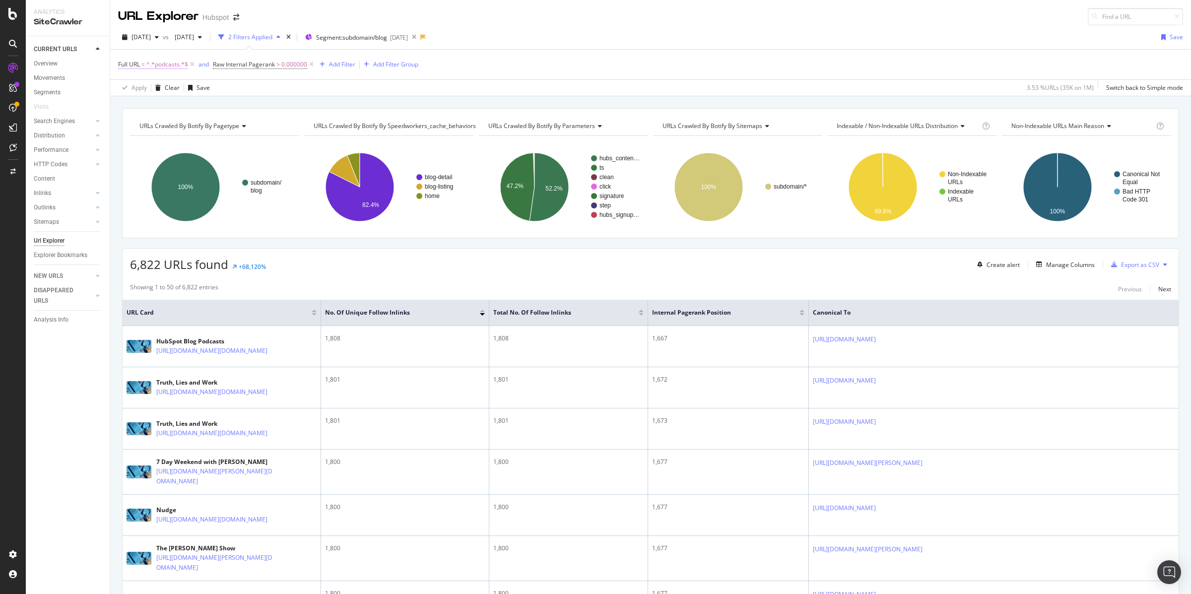
click at [169, 62] on span "^.*podcasts.*$" at bounding box center [167, 65] width 42 height 14
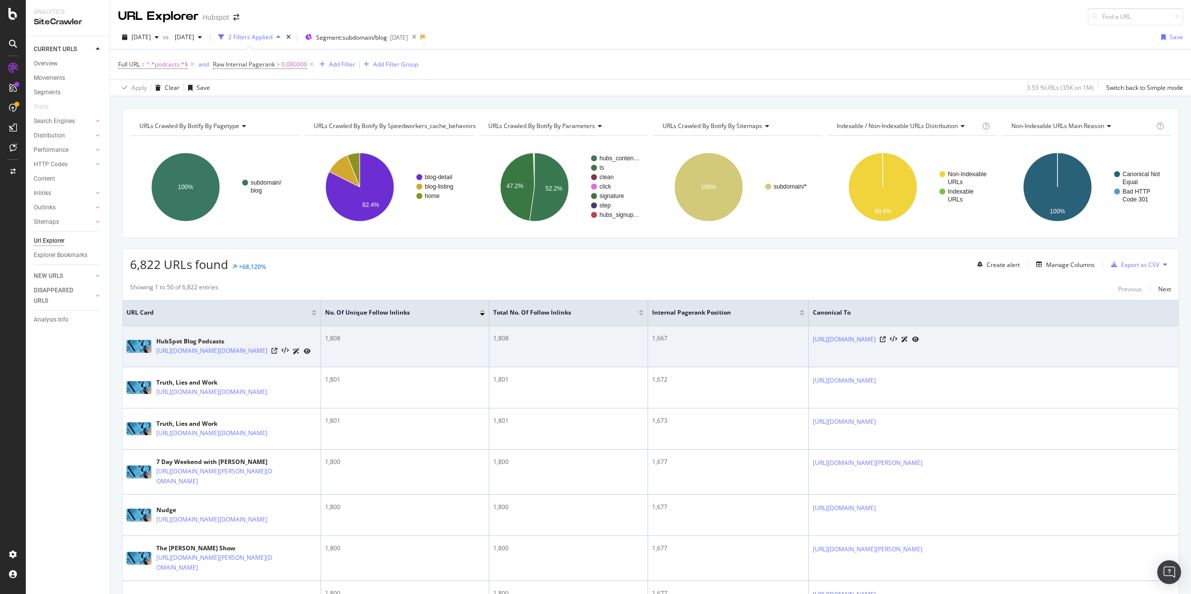
drag, startPoint x: 807, startPoint y: 341, endPoint x: 911, endPoint y: 343, distance: 103.7
click at [911, 343] on tr "HubSpot Blog Podcasts [URL][DOMAIN_NAME][DOMAIN_NAME] 1,808 1,808 1,667 [URL][D…" at bounding box center [651, 346] width 1056 height 41
copy tr "[URL][DOMAIN_NAME]"
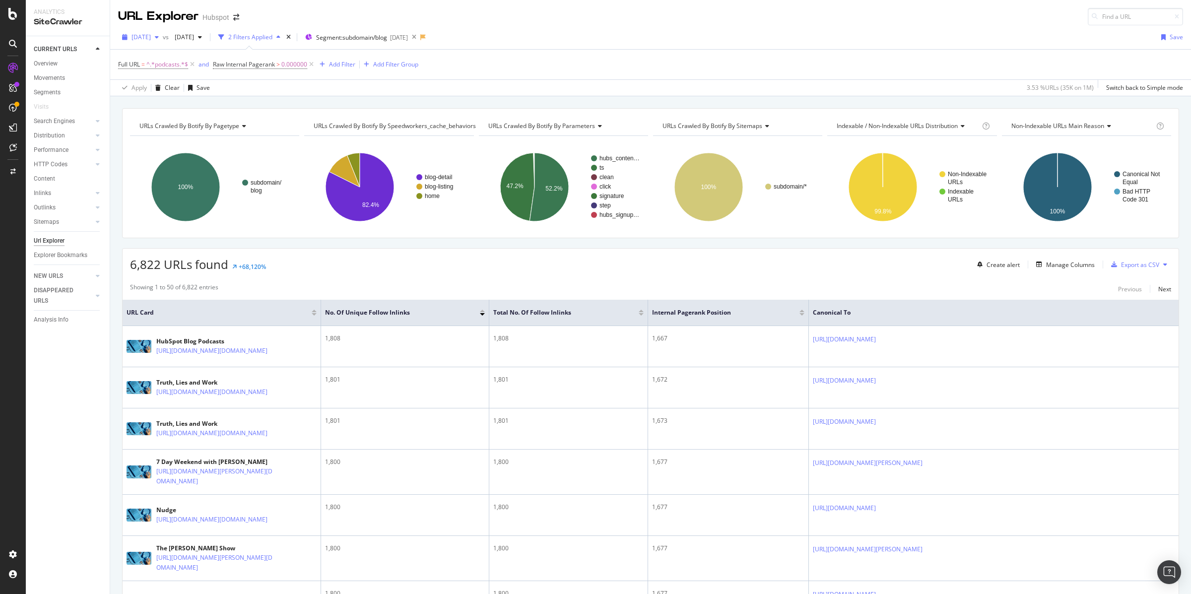
click at [163, 35] on div "button" at bounding box center [157, 37] width 12 height 6
click at [182, 117] on div "[DATE]" at bounding box center [159, 113] width 53 height 9
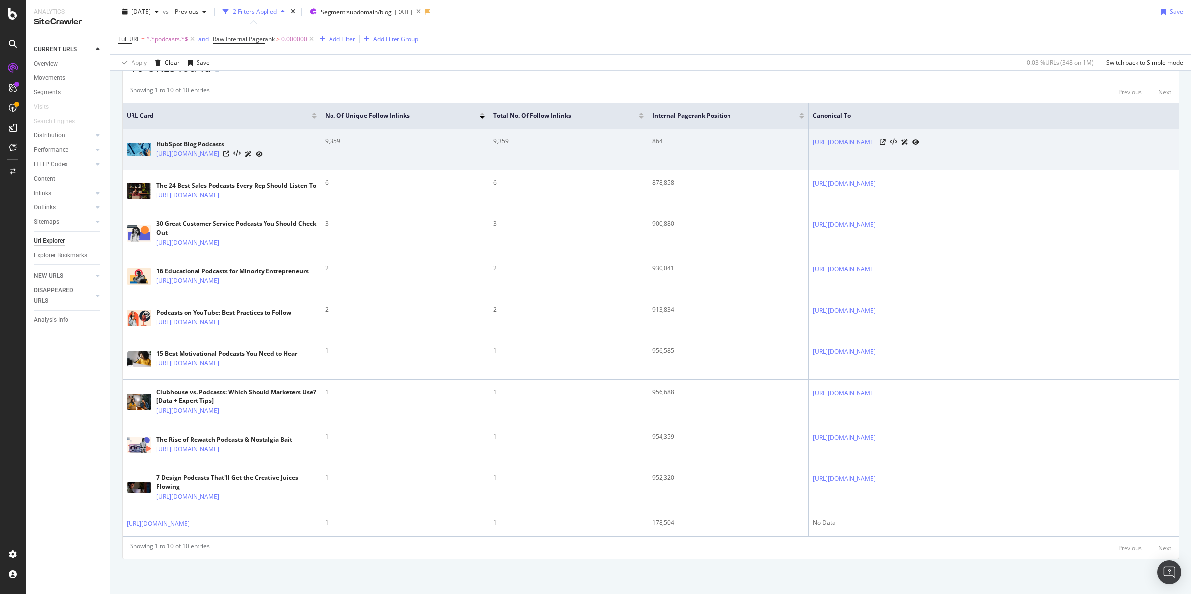
scroll to position [225, 0]
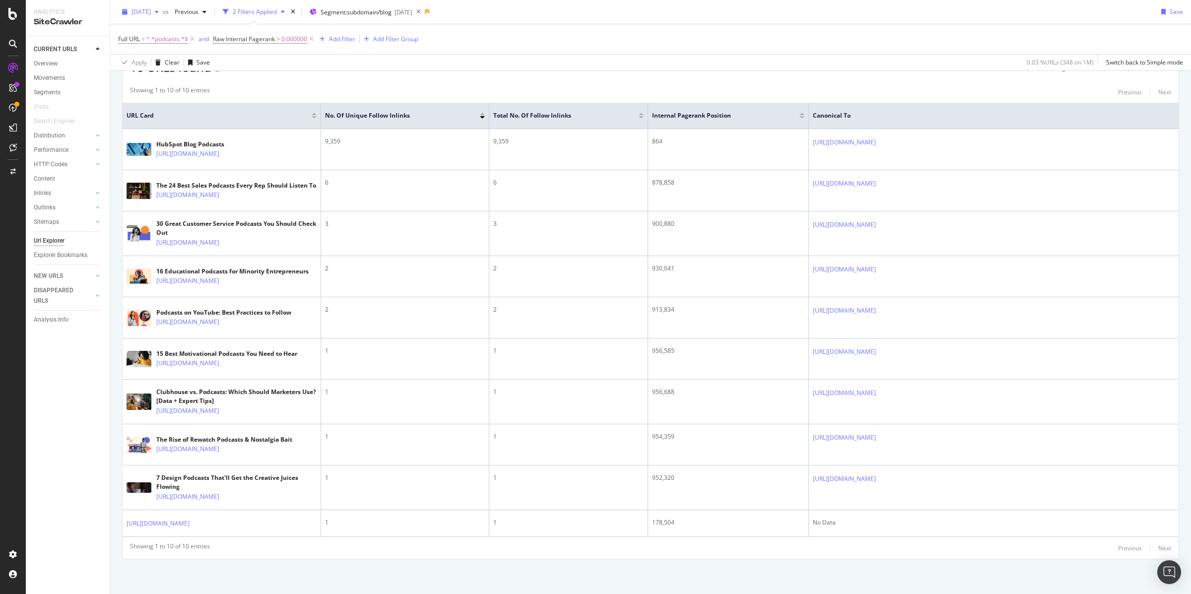
click at [151, 13] on span "[DATE]" at bounding box center [141, 11] width 19 height 8
click at [182, 67] on div "[DATE]" at bounding box center [159, 69] width 53 height 9
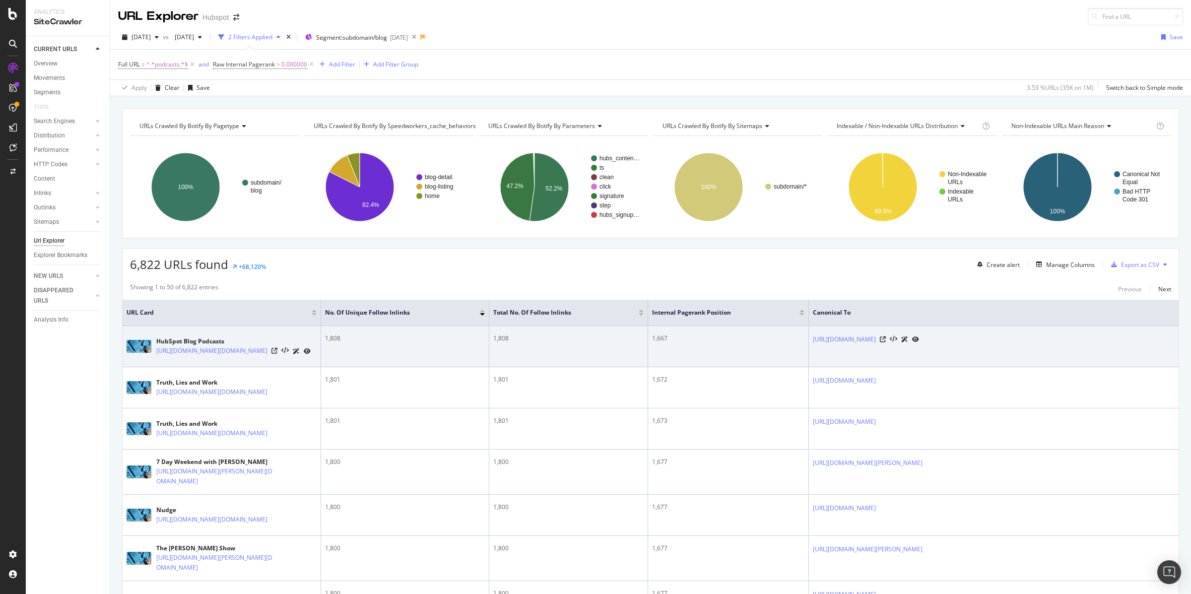
scroll to position [0, 0]
